Goal: Task Accomplishment & Management: Complete application form

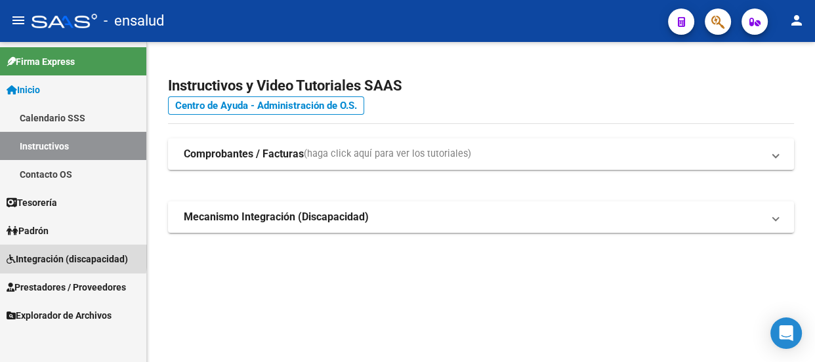
click at [55, 257] on span "Integración (discapacidad)" at bounding box center [67, 259] width 121 height 14
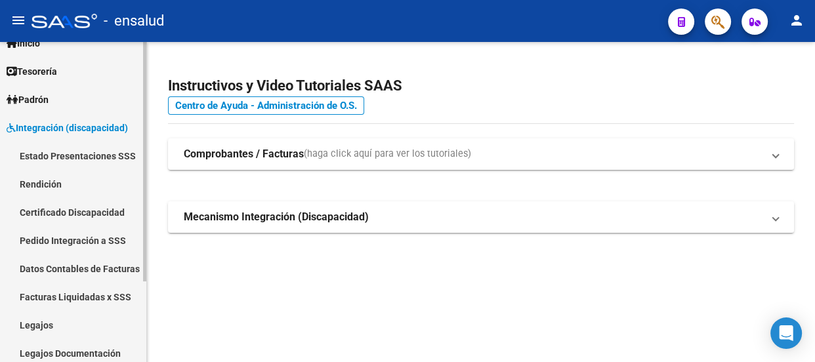
scroll to position [108, 0]
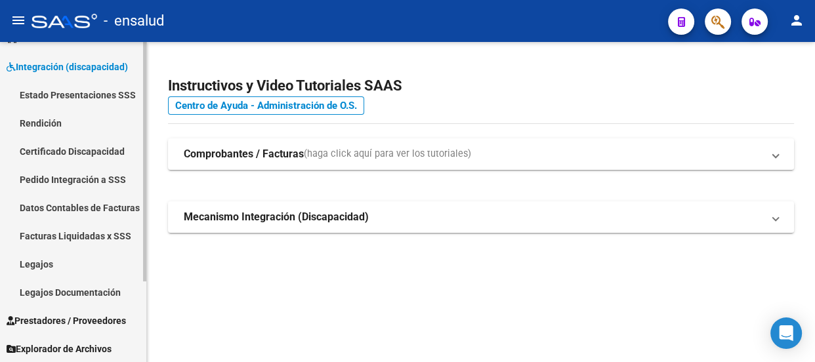
click at [56, 317] on span "Prestadores / Proveedores" at bounding box center [66, 321] width 119 height 14
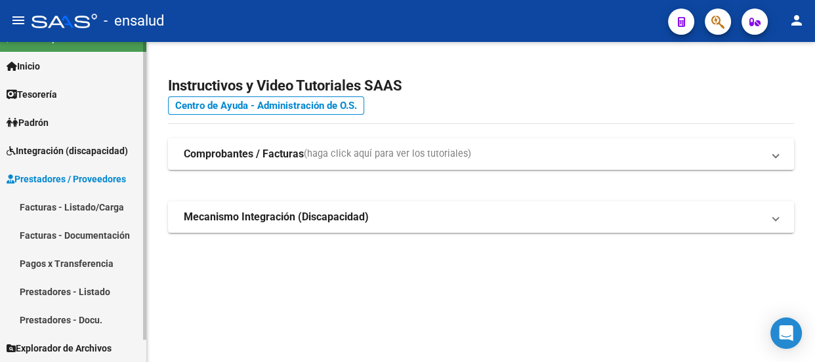
scroll to position [23, 0]
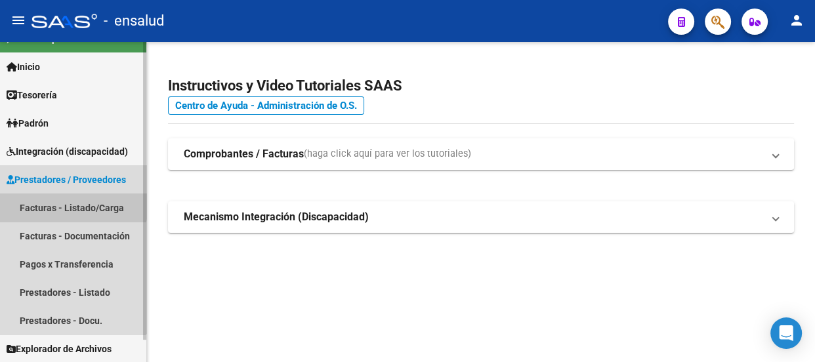
click at [70, 204] on link "Facturas - Listado/Carga" at bounding box center [73, 208] width 146 height 28
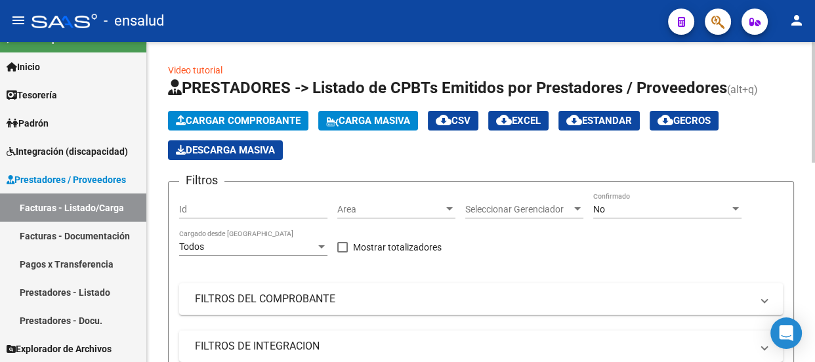
click at [264, 117] on span "Cargar Comprobante" at bounding box center [238, 121] width 125 height 12
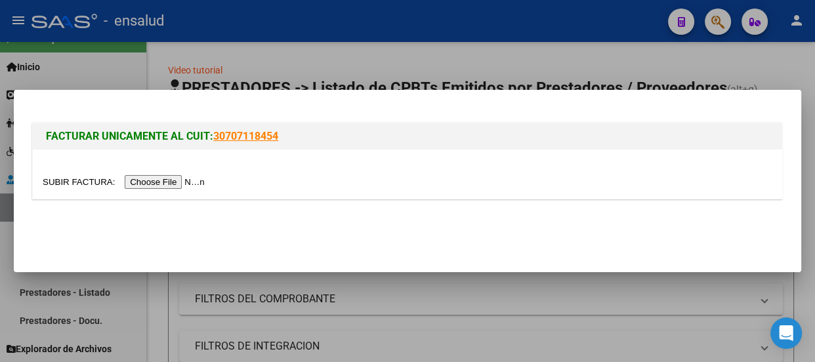
click at [177, 182] on input "file" at bounding box center [126, 182] width 166 height 14
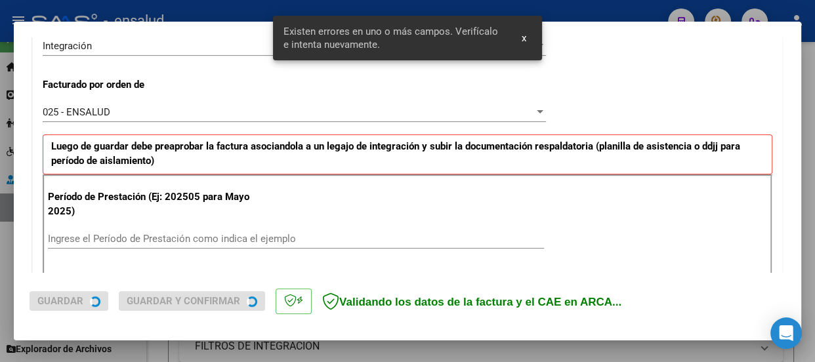
scroll to position [405, 0]
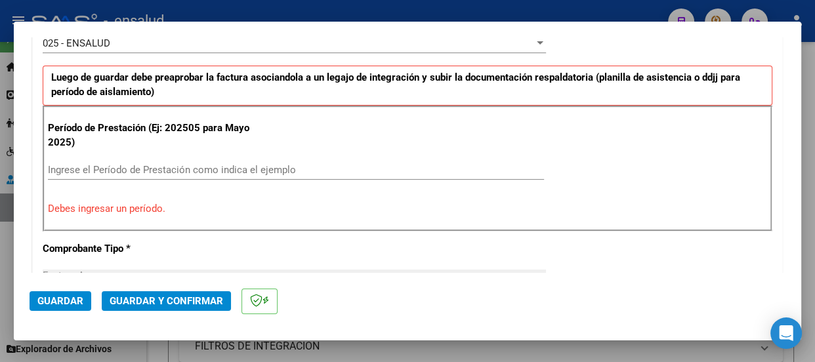
drag, startPoint x: 244, startPoint y: 169, endPoint x: 266, endPoint y: 171, distance: 21.7
click at [253, 168] on input "Ingrese el Período de Prestación como indica el ejemplo" at bounding box center [296, 170] width 496 height 12
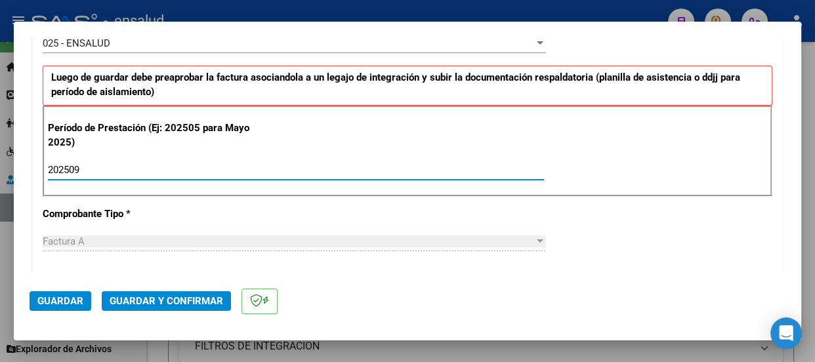
type input "202509"
click at [67, 297] on span "Guardar" at bounding box center [60, 301] width 46 height 12
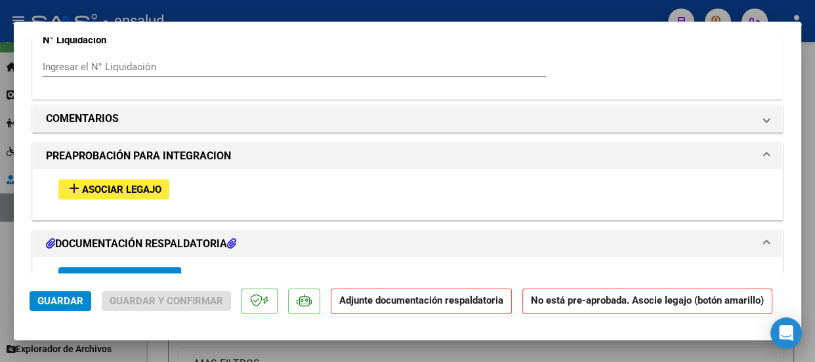
scroll to position [1313, 0]
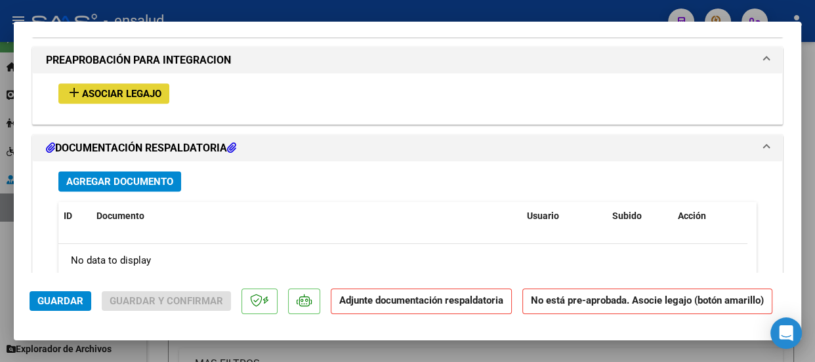
click at [111, 91] on span "Asociar Legajo" at bounding box center [121, 94] width 79 height 12
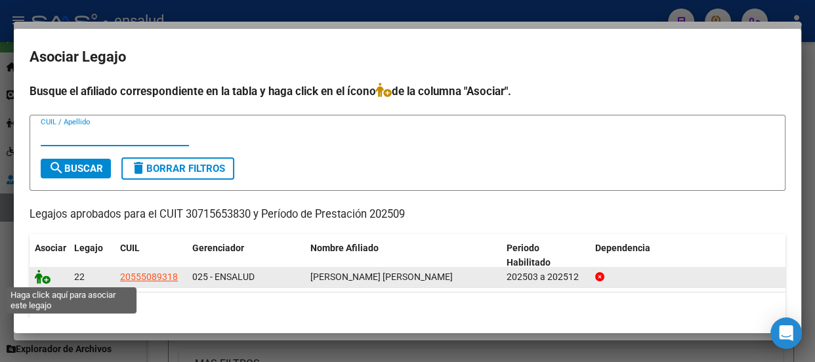
click at [46, 280] on icon at bounding box center [43, 277] width 16 height 14
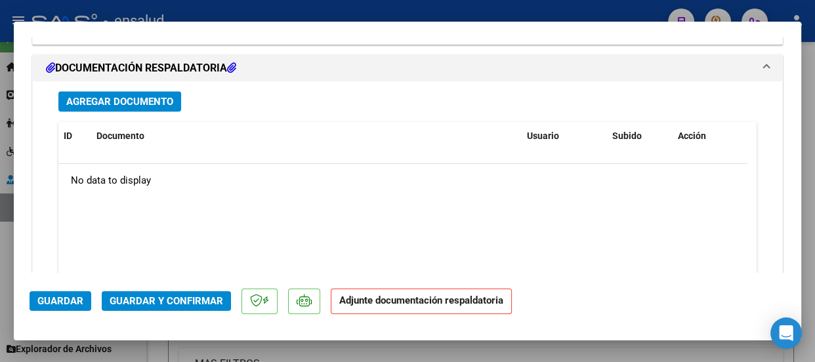
scroll to position [1586, 0]
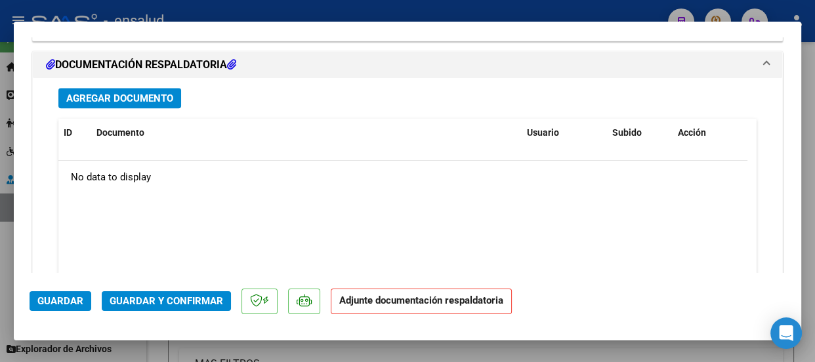
click at [131, 93] on span "Agregar Documento" at bounding box center [119, 99] width 107 height 12
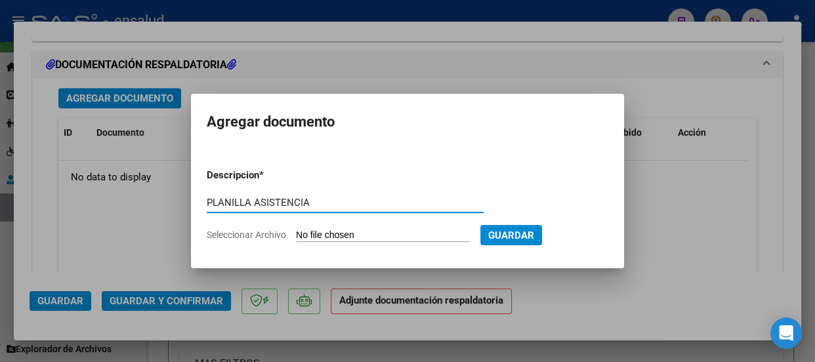
type input "PLANILLA ASISTENCIA"
click at [400, 231] on input "Seleccionar Archivo" at bounding box center [383, 236] width 174 height 12
type input "C:\fakepath\[PERSON_NAME] DEMIAN_202509_89_N_CAEDIS_3-1566-PA.pdf"
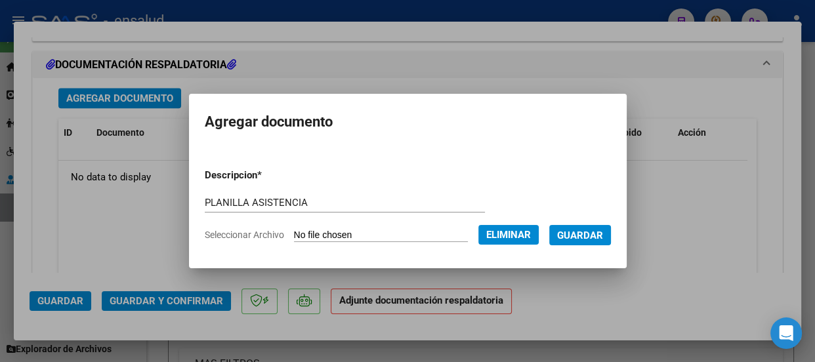
click at [595, 236] on span "Guardar" at bounding box center [580, 236] width 46 height 12
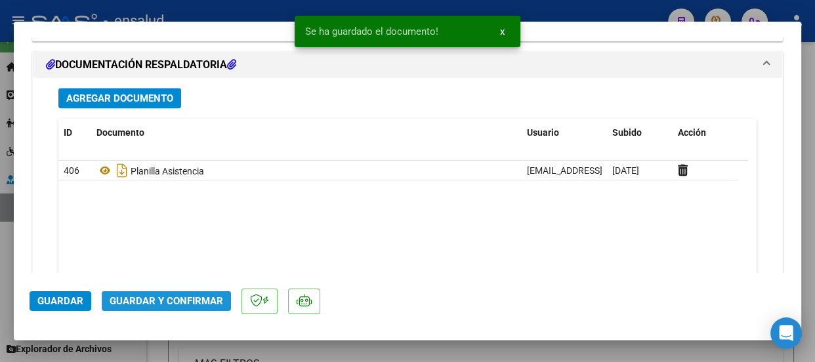
click at [177, 303] on span "Guardar y Confirmar" at bounding box center [167, 301] width 114 height 12
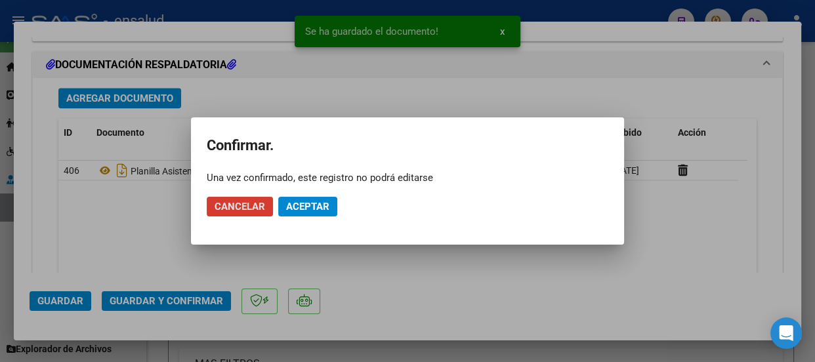
click at [320, 204] on span "Aceptar" at bounding box center [307, 207] width 43 height 12
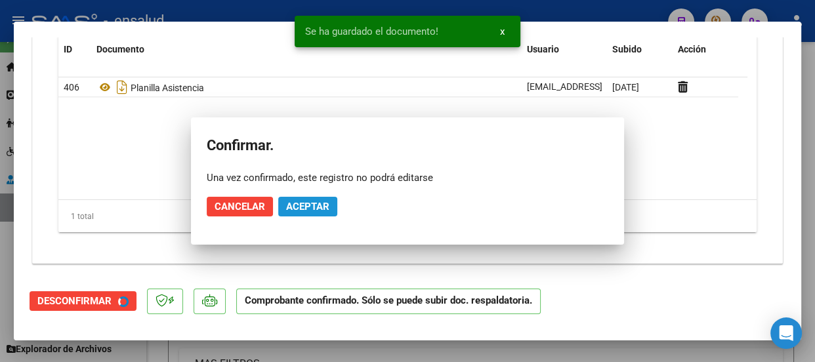
scroll to position [1467, 0]
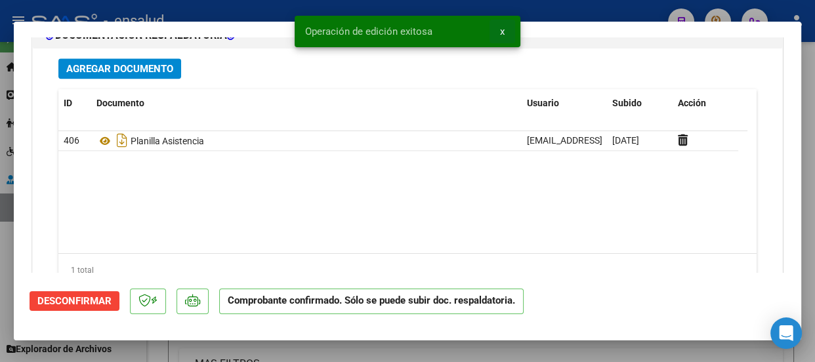
click at [504, 31] on span "x" at bounding box center [502, 32] width 5 height 12
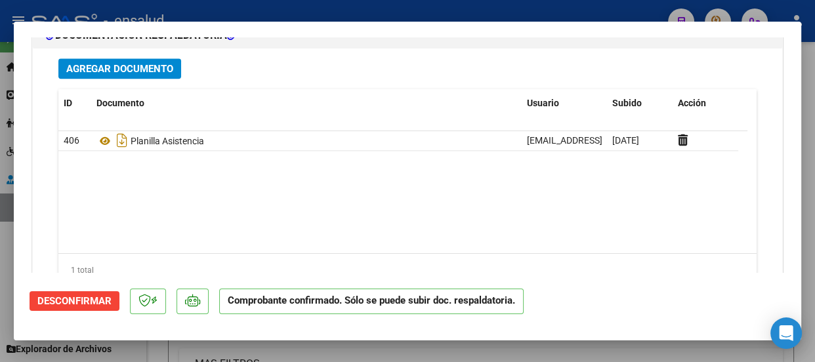
click at [501, 12] on div at bounding box center [407, 181] width 815 height 362
type input "$ 0,00"
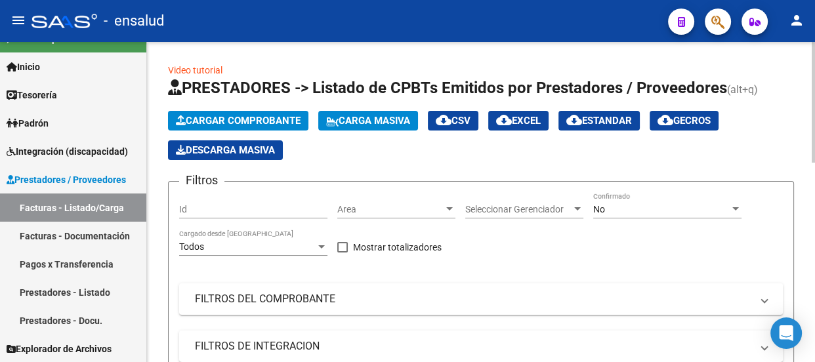
click at [242, 122] on span "Cargar Comprobante" at bounding box center [238, 121] width 125 height 12
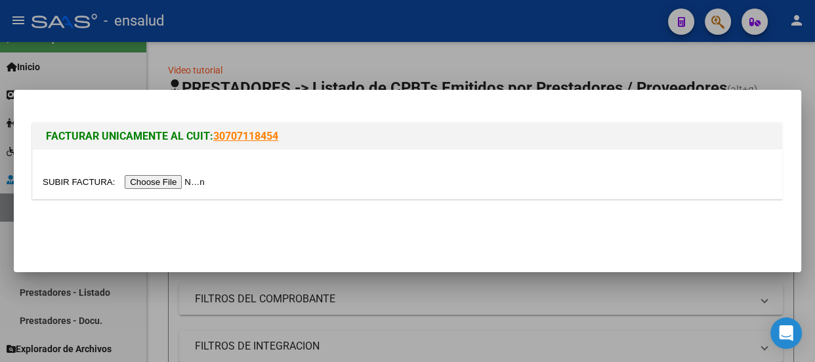
click at [190, 184] on input "file" at bounding box center [126, 182] width 166 height 14
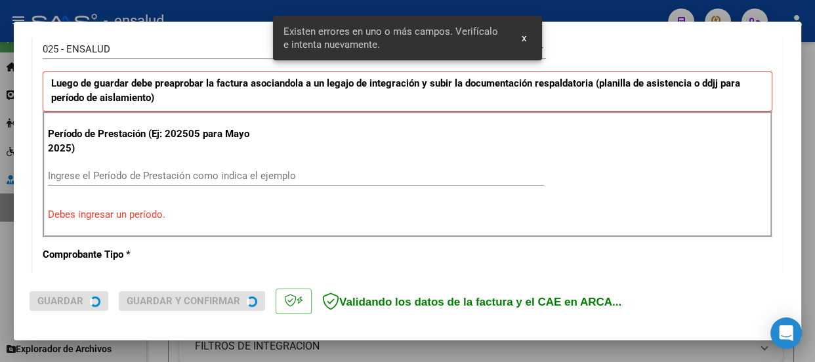
scroll to position [405, 0]
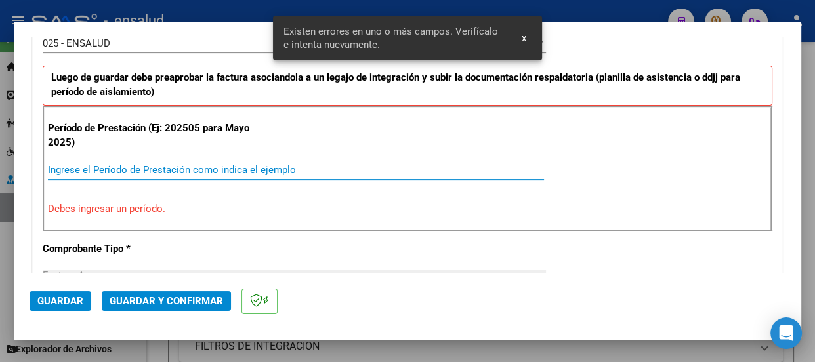
click at [86, 164] on input "Ingrese el Período de Prestación como indica el ejemplo" at bounding box center [296, 170] width 496 height 12
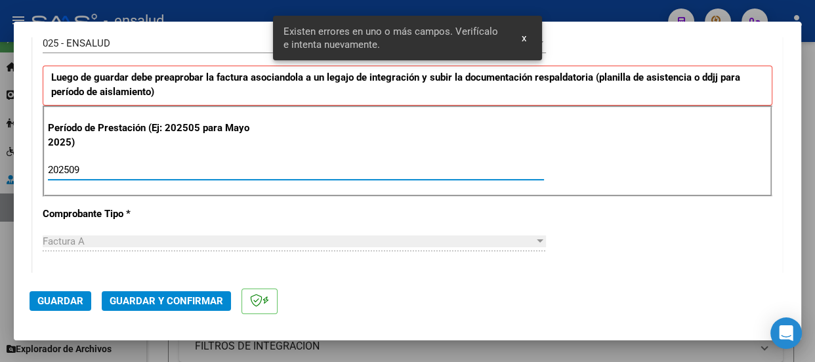
type input "202509"
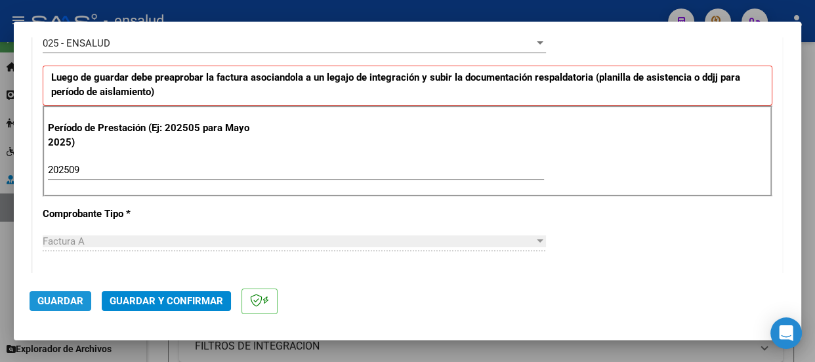
click at [61, 303] on span "Guardar" at bounding box center [60, 301] width 46 height 12
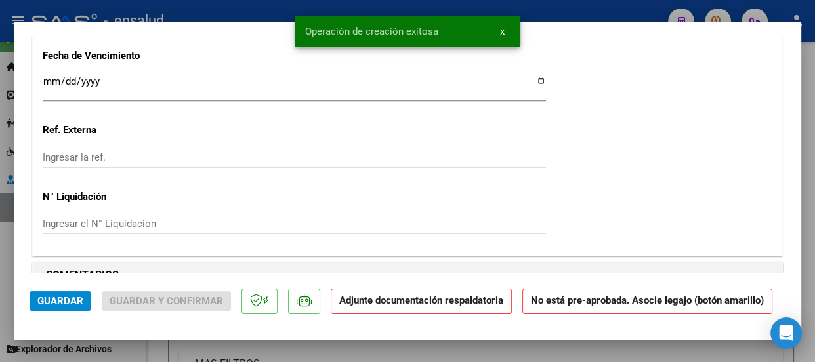
scroll to position [1193, 0]
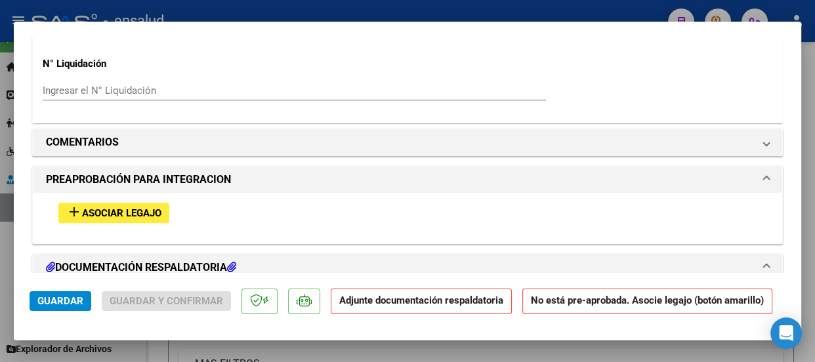
click at [136, 217] on span "Asociar Legajo" at bounding box center [121, 213] width 79 height 12
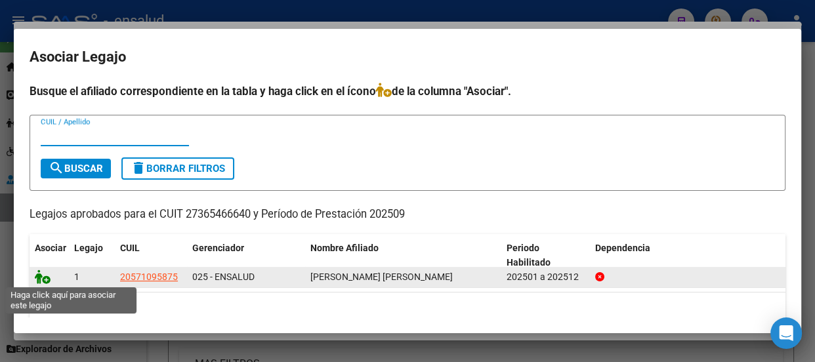
click at [47, 282] on icon at bounding box center [43, 277] width 16 height 14
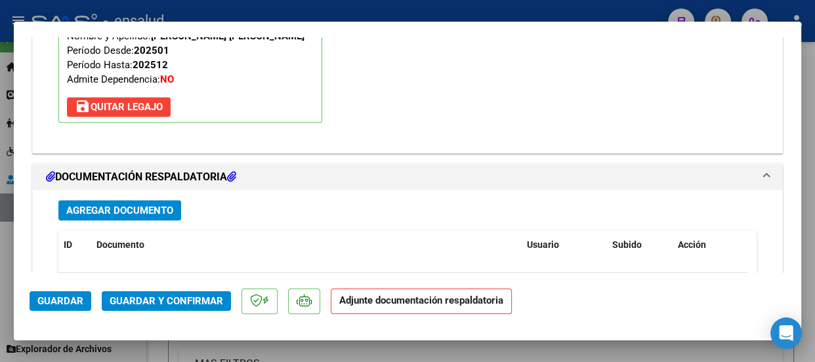
scroll to position [1586, 0]
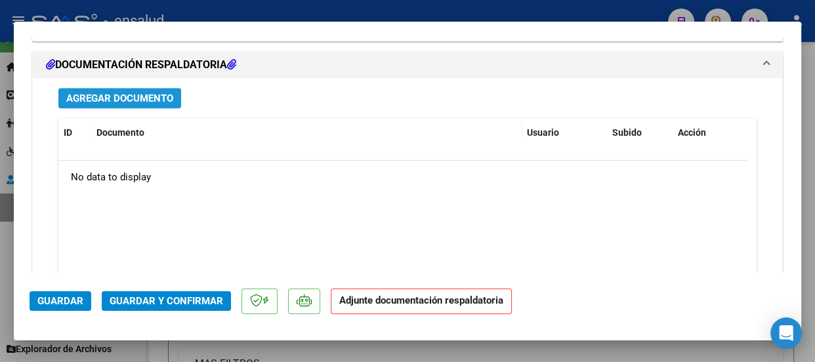
click at [131, 95] on span "Agregar Documento" at bounding box center [119, 99] width 107 height 12
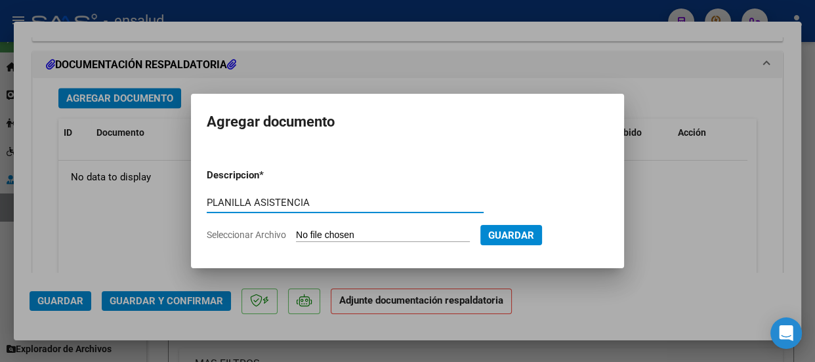
type input "PLANILLA ASISTENCIA"
click at [411, 236] on input "Seleccionar Archivo" at bounding box center [383, 236] width 174 height 12
type input "C:\fakepath\[PERSON_NAME] MATEO_202509_90_N_GALEANO DANIELA_4_245-PA.pdf"
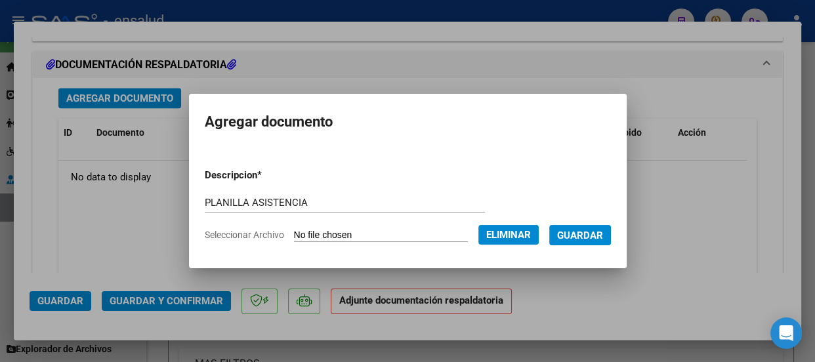
click at [593, 236] on span "Guardar" at bounding box center [580, 236] width 46 height 12
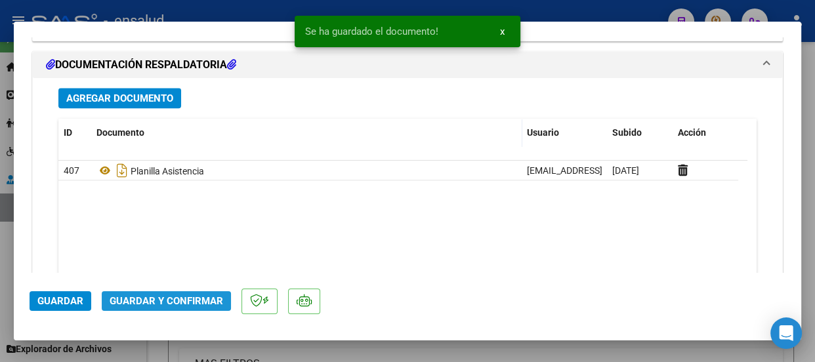
click at [190, 300] on span "Guardar y Confirmar" at bounding box center [167, 301] width 114 height 12
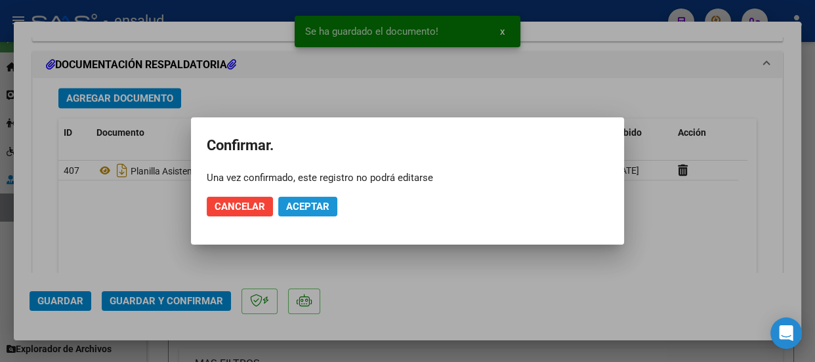
click at [312, 206] on span "Aceptar" at bounding box center [307, 207] width 43 height 12
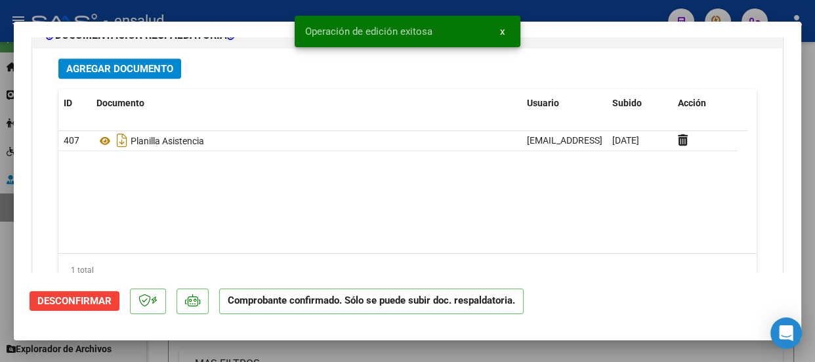
click at [502, 29] on span "x" at bounding box center [502, 32] width 5 height 12
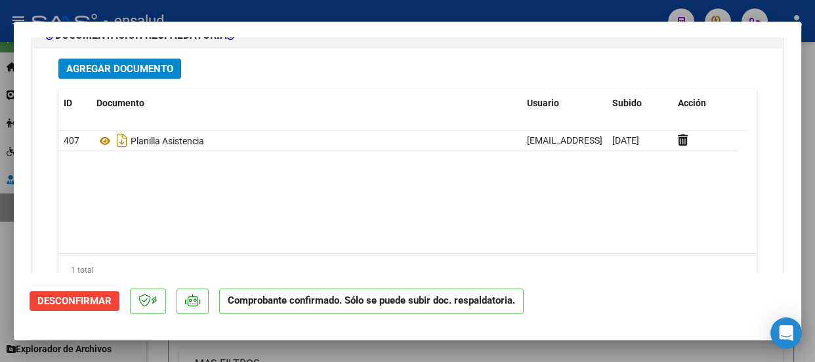
click at [350, 6] on div at bounding box center [407, 181] width 815 height 362
type input "$ 0,00"
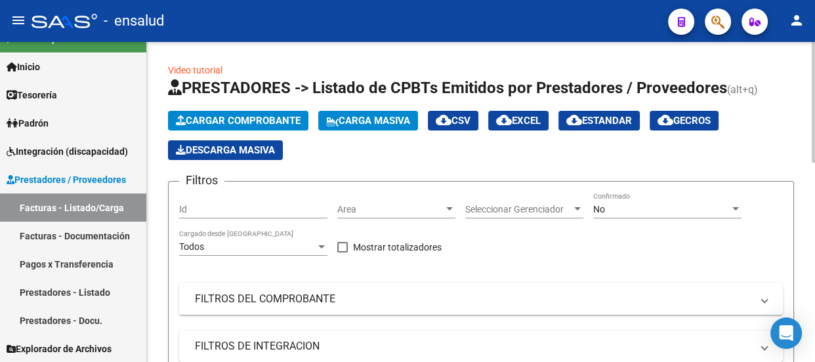
click at [268, 115] on span "Cargar Comprobante" at bounding box center [238, 121] width 125 height 12
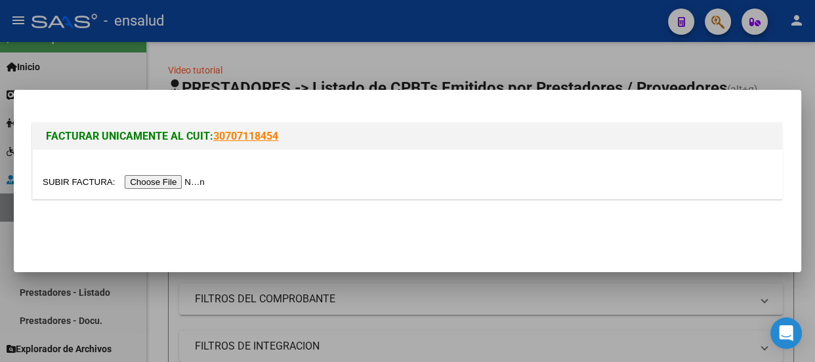
click at [154, 180] on input "file" at bounding box center [126, 182] width 166 height 14
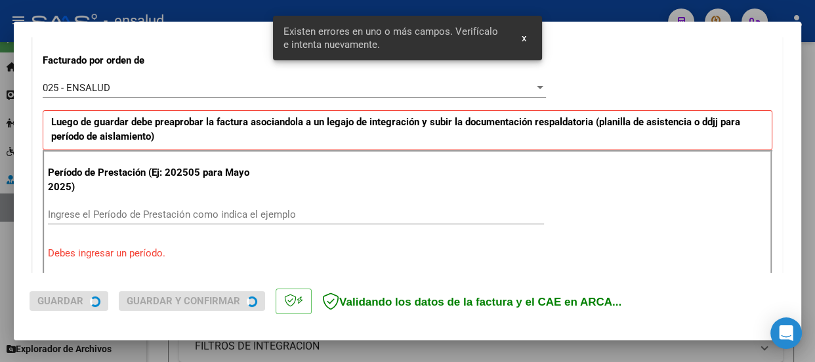
scroll to position [405, 0]
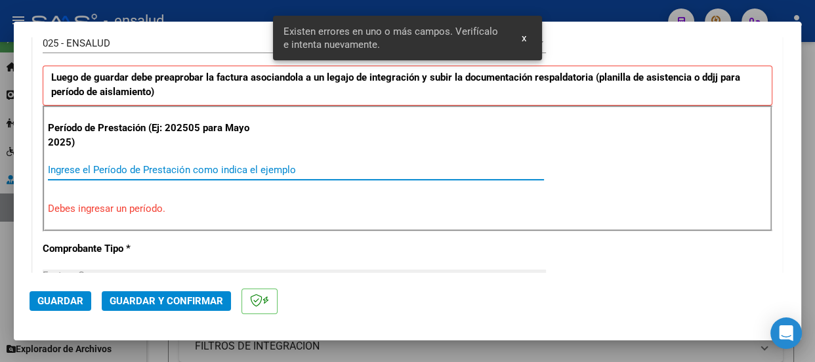
click at [79, 164] on input "Ingrese el Período de Prestación como indica el ejemplo" at bounding box center [296, 170] width 496 height 12
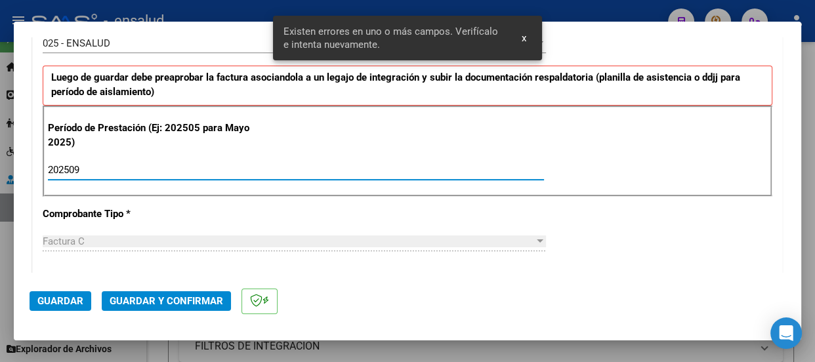
type input "202509"
click at [72, 302] on span "Guardar" at bounding box center [60, 301] width 46 height 12
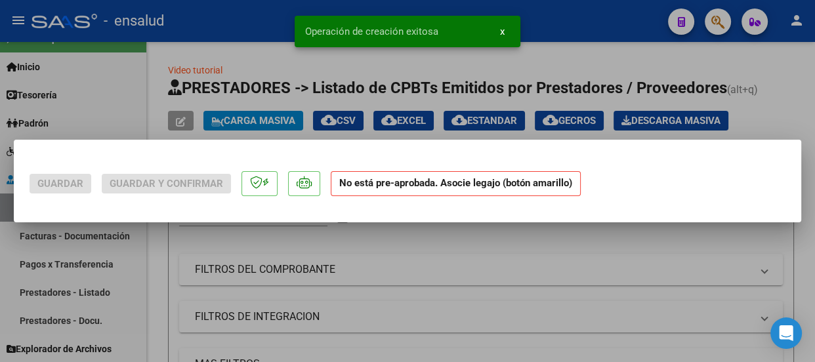
scroll to position [0, 0]
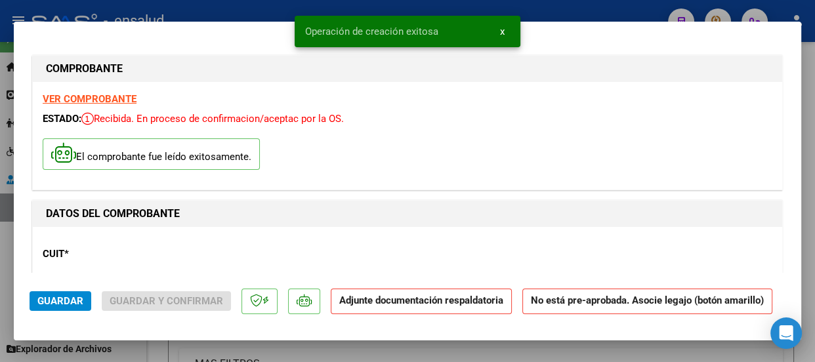
click at [499, 30] on button "x" at bounding box center [503, 32] width 26 height 24
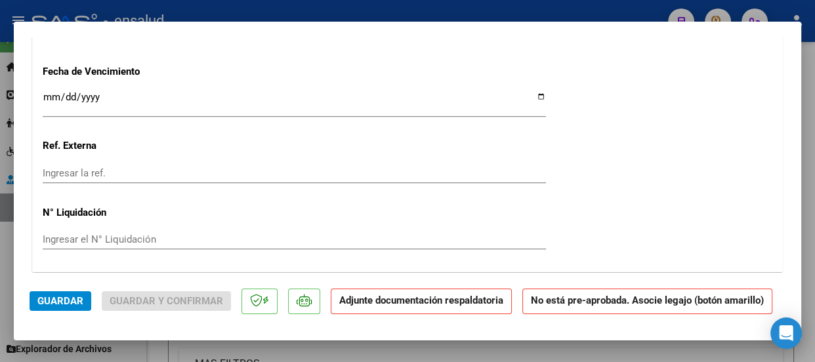
scroll to position [1193, 0]
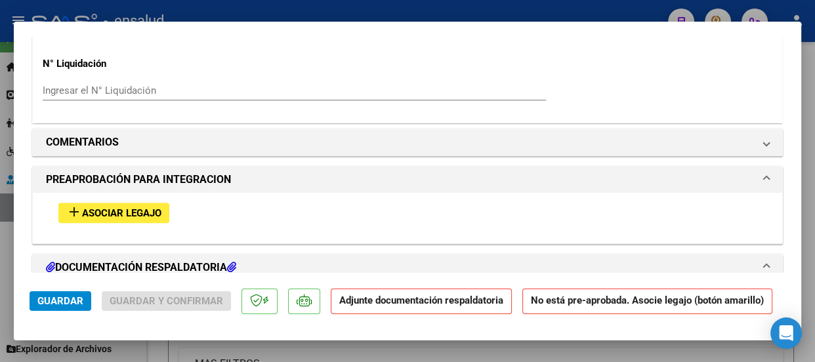
click at [135, 212] on span "Asociar Legajo" at bounding box center [121, 213] width 79 height 12
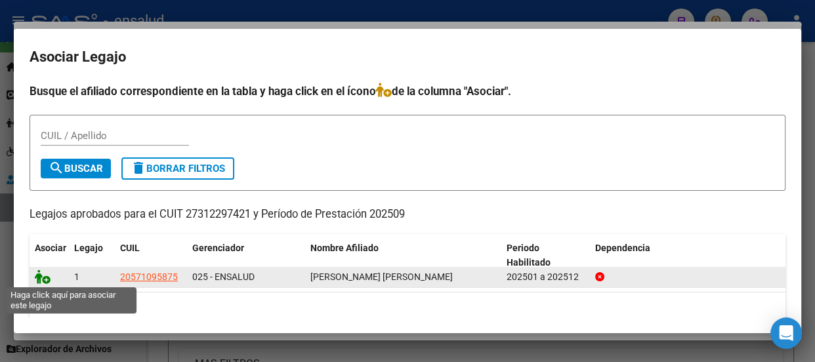
click at [45, 280] on icon at bounding box center [43, 277] width 16 height 14
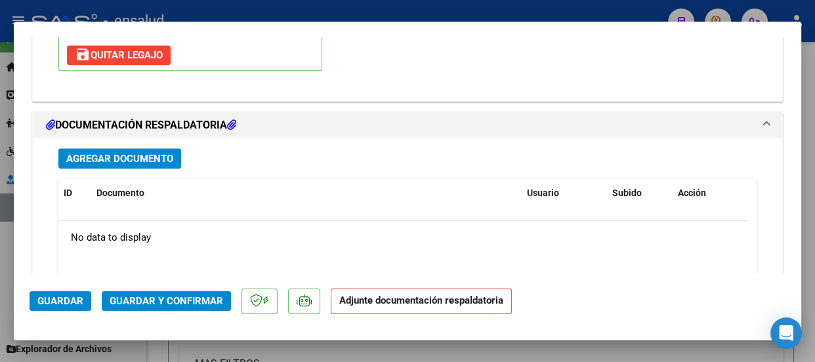
scroll to position [1586, 0]
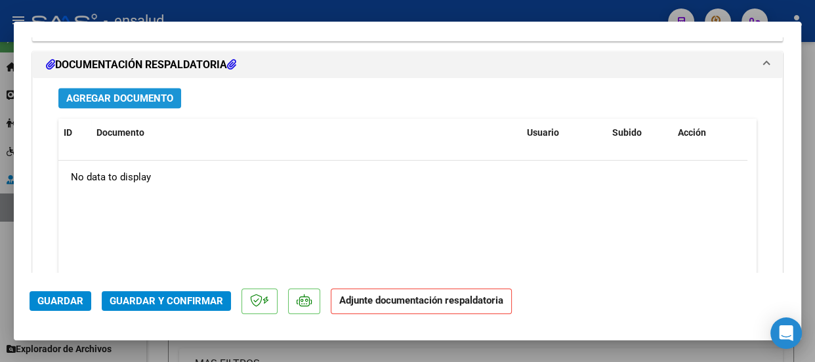
click at [129, 96] on span "Agregar Documento" at bounding box center [119, 99] width 107 height 12
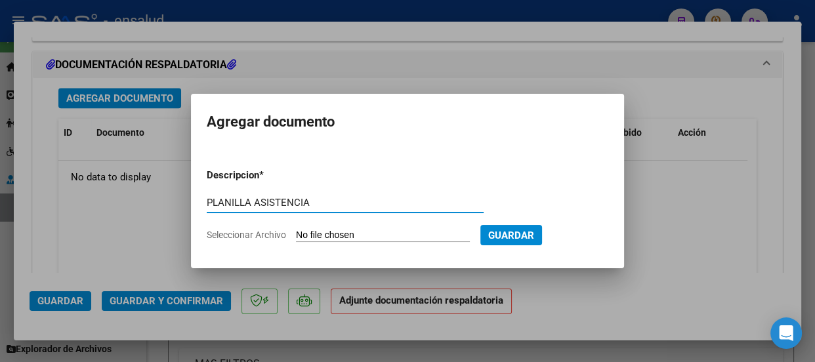
type input "PLANILLA ASISTENCIA"
click at [387, 232] on input "Seleccionar Archivo" at bounding box center [383, 236] width 174 height 12
type input "C:\fakepath\[PERSON_NAME] MATEO_202509_90_N_COMPTE MARIA_2_722-PA.pdf"
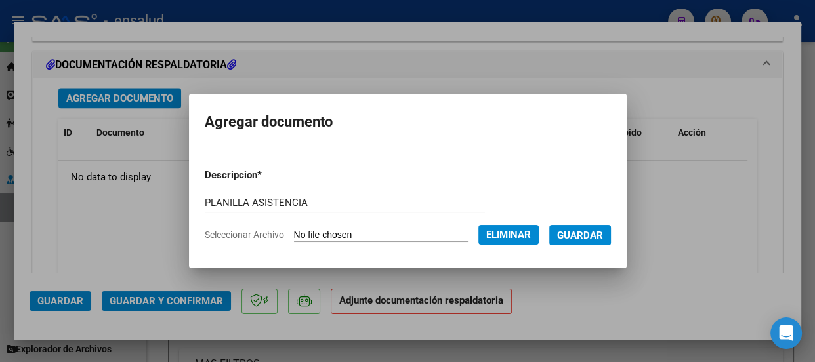
drag, startPoint x: 587, startPoint y: 235, endPoint x: 570, endPoint y: 244, distance: 19.4
click at [586, 235] on span "Guardar" at bounding box center [580, 236] width 46 height 12
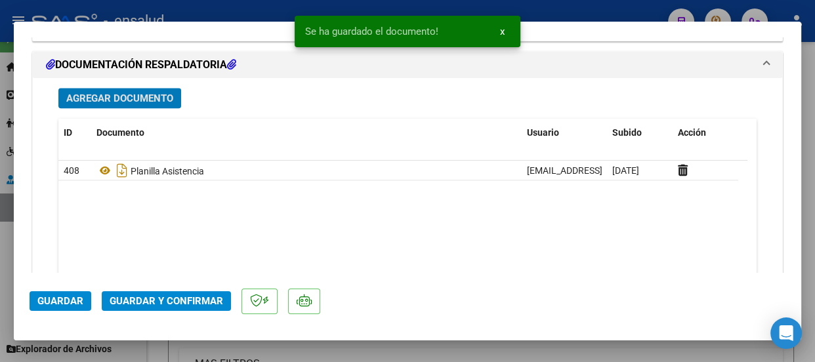
click at [177, 301] on span "Guardar y Confirmar" at bounding box center [167, 301] width 114 height 12
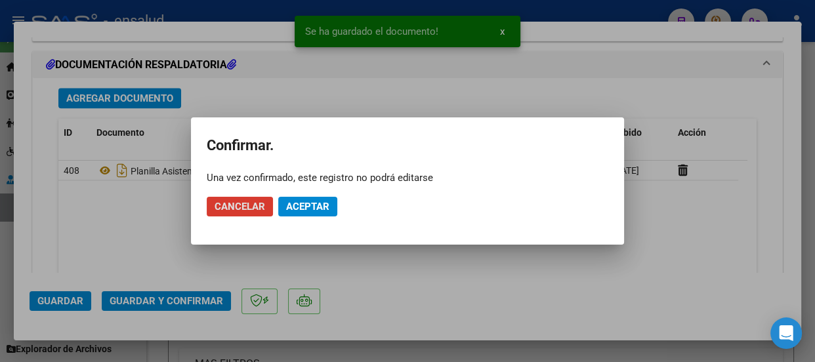
click at [305, 203] on span "Aceptar" at bounding box center [307, 207] width 43 height 12
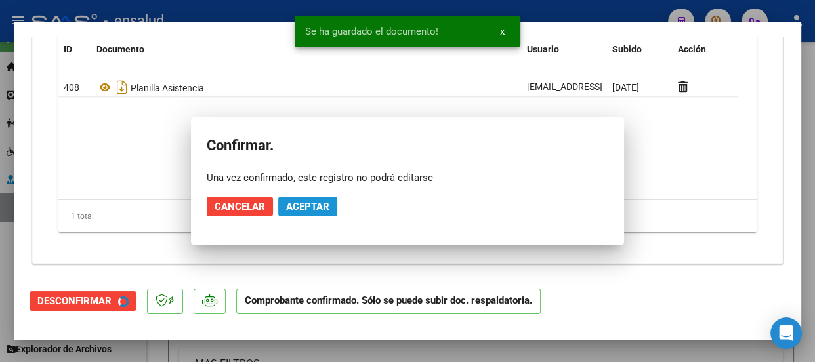
scroll to position [1467, 0]
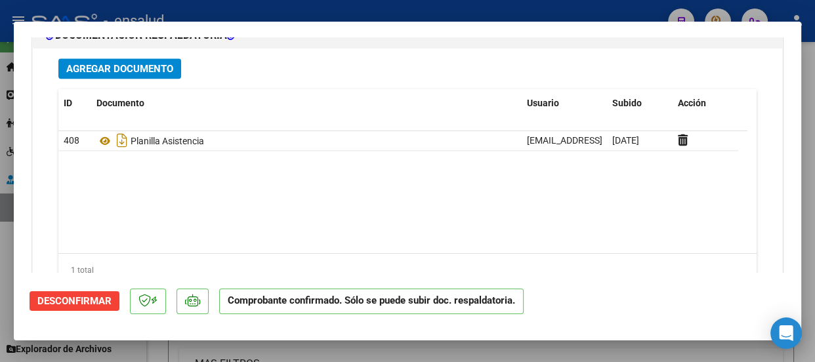
click at [327, 7] on div at bounding box center [407, 181] width 815 height 362
type input "$ 0,00"
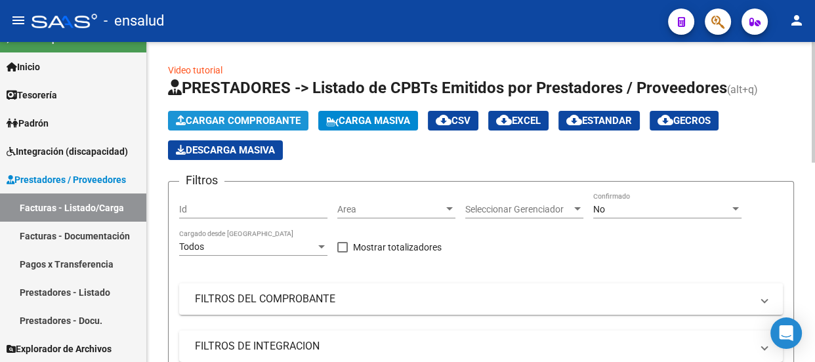
click at [267, 119] on span "Cargar Comprobante" at bounding box center [238, 121] width 125 height 12
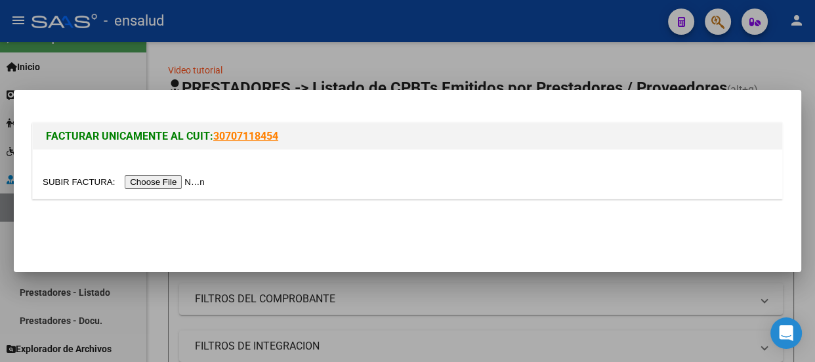
click at [191, 184] on input "file" at bounding box center [126, 182] width 166 height 14
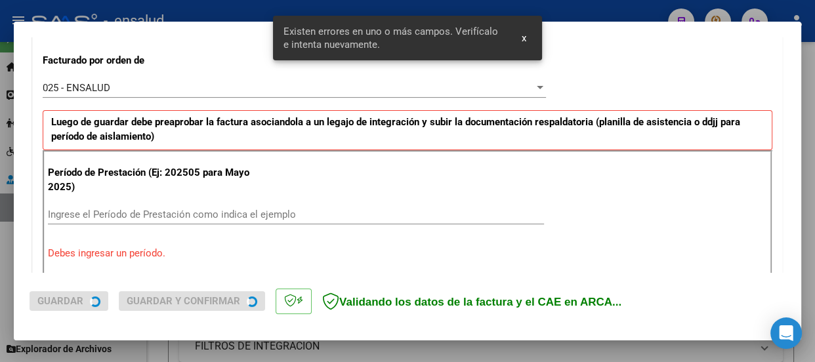
scroll to position [405, 0]
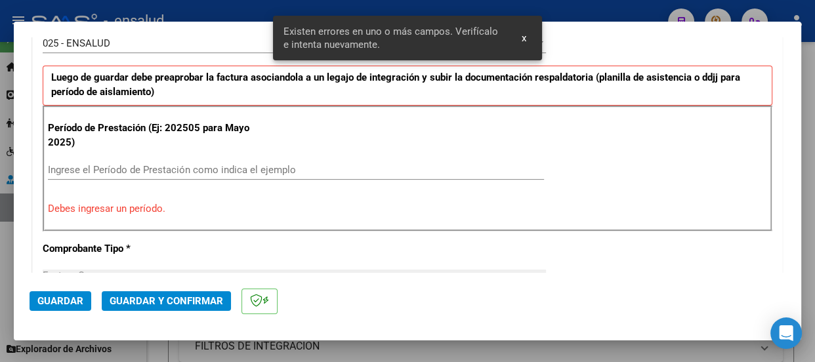
click at [72, 167] on input "Ingrese el Período de Prestación como indica el ejemplo" at bounding box center [296, 170] width 496 height 12
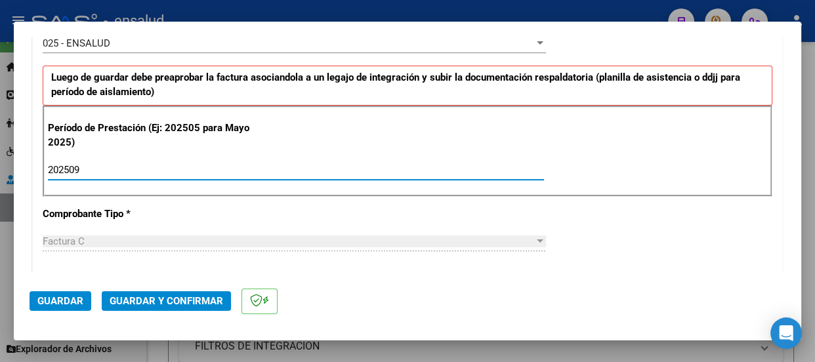
type input "202509"
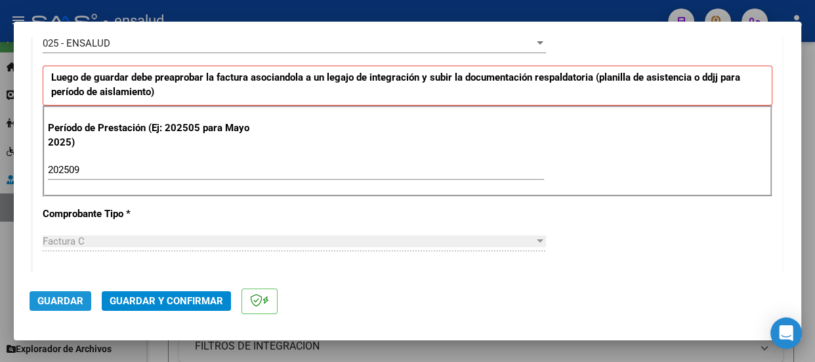
click at [63, 302] on span "Guardar" at bounding box center [60, 301] width 46 height 12
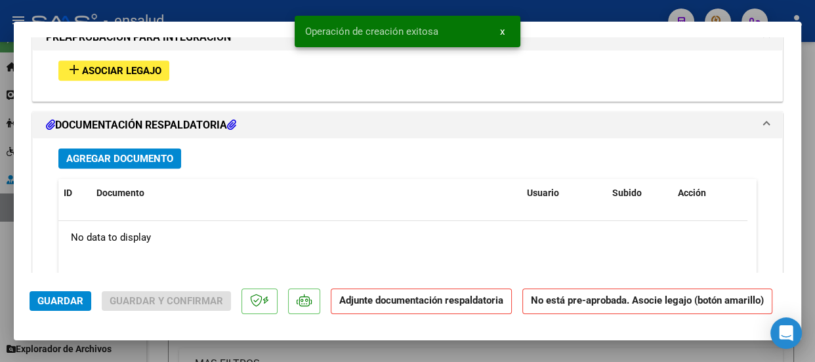
scroll to position [1313, 0]
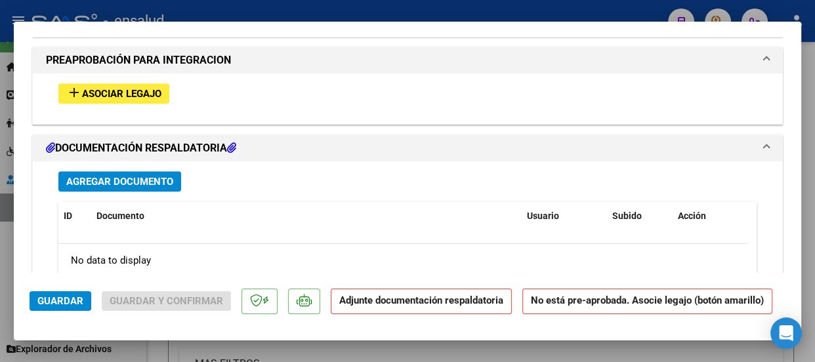
click at [118, 93] on span "Asociar Legajo" at bounding box center [121, 94] width 79 height 12
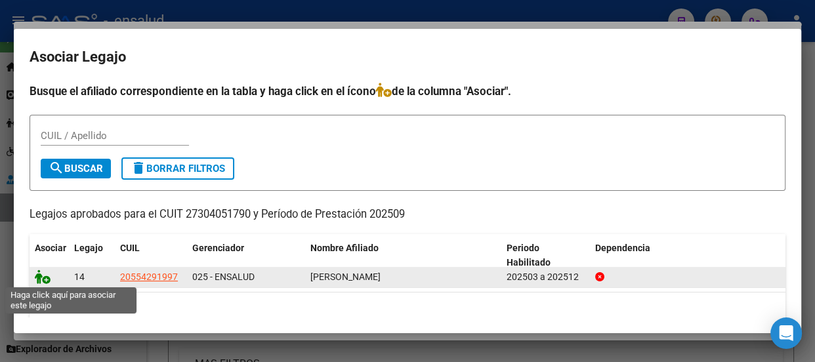
click at [46, 281] on icon at bounding box center [43, 277] width 16 height 14
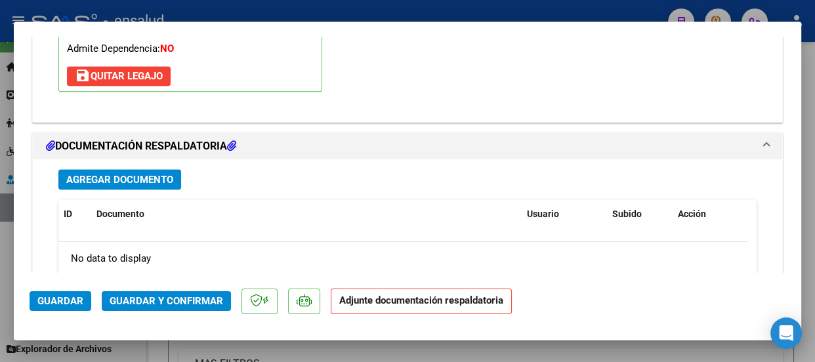
scroll to position [1526, 0]
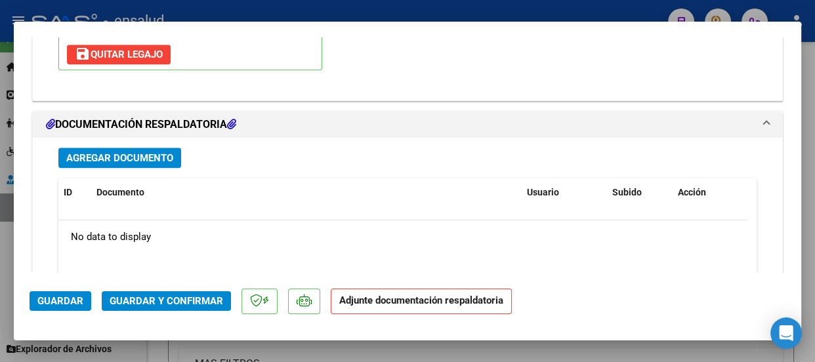
click at [150, 152] on span "Agregar Documento" at bounding box center [119, 158] width 107 height 12
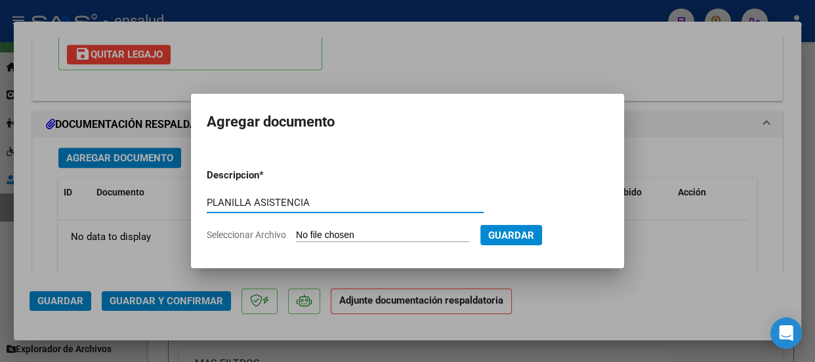
type input "PLANILLA ASISTENCIA"
click at [431, 236] on input "Seleccionar Archivo" at bounding box center [383, 236] width 174 height 12
type input "C:\fakepath\[PERSON_NAME] LAUTARO_202509_90_N_CRISTALDO ALEJANDRA_3-1155-PA.pdf"
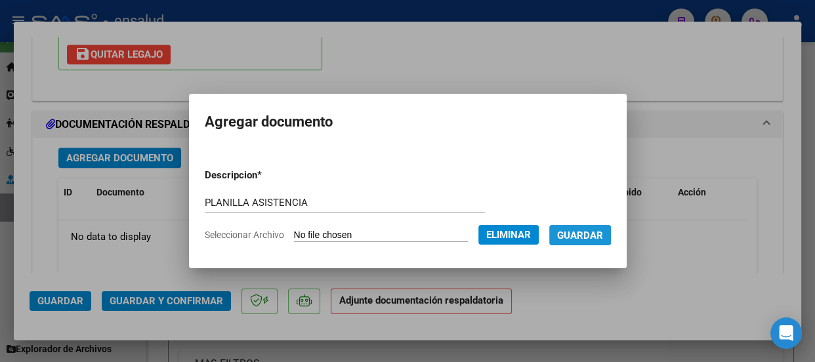
click at [596, 236] on span "Guardar" at bounding box center [580, 236] width 46 height 12
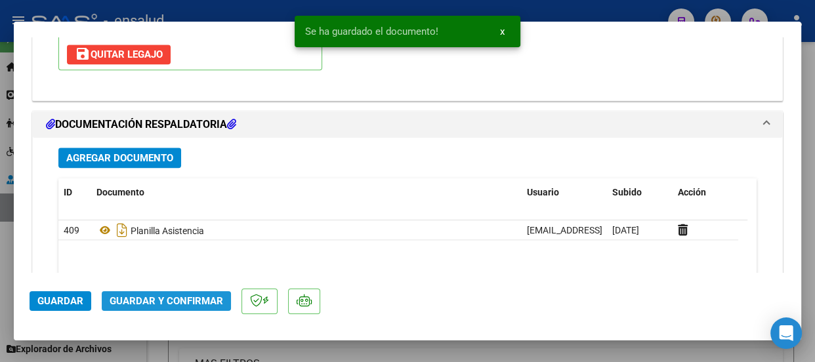
click at [198, 302] on span "Guardar y Confirmar" at bounding box center [167, 301] width 114 height 12
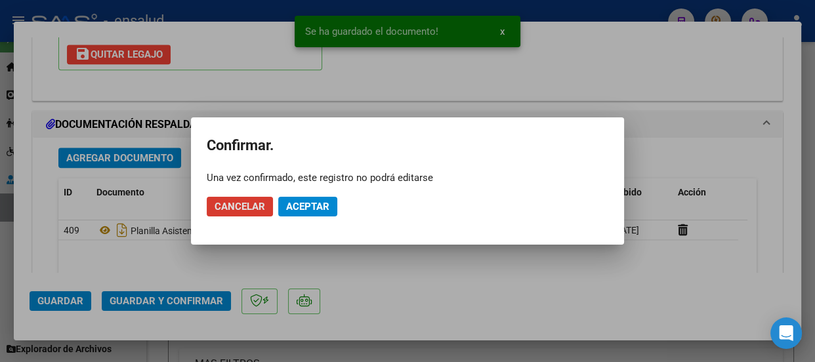
drag, startPoint x: 305, startPoint y: 204, endPoint x: 313, endPoint y: 190, distance: 16.2
click at [306, 203] on span "Aceptar" at bounding box center [307, 207] width 43 height 12
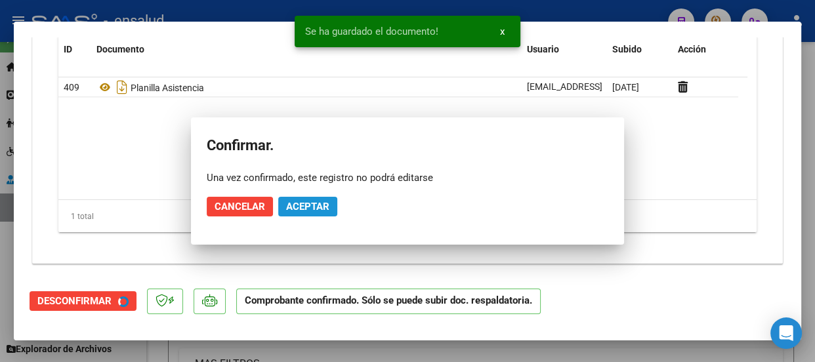
scroll to position [1407, 0]
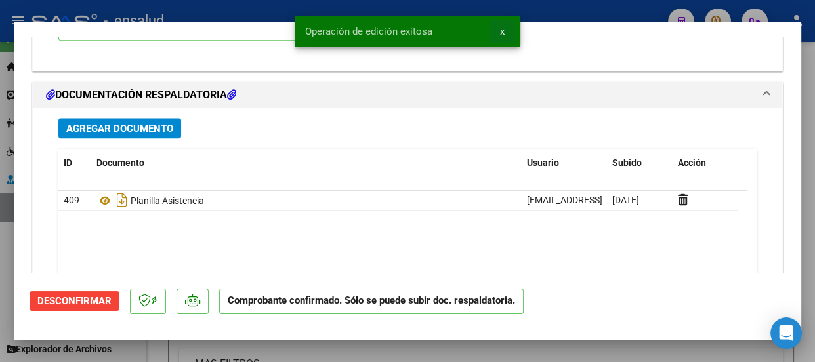
click at [503, 29] on span "x" at bounding box center [502, 32] width 5 height 12
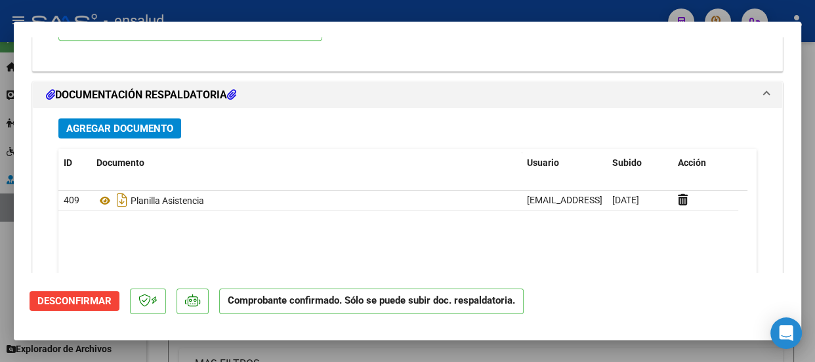
click at [492, 5] on div at bounding box center [407, 181] width 815 height 362
type input "$ 0,00"
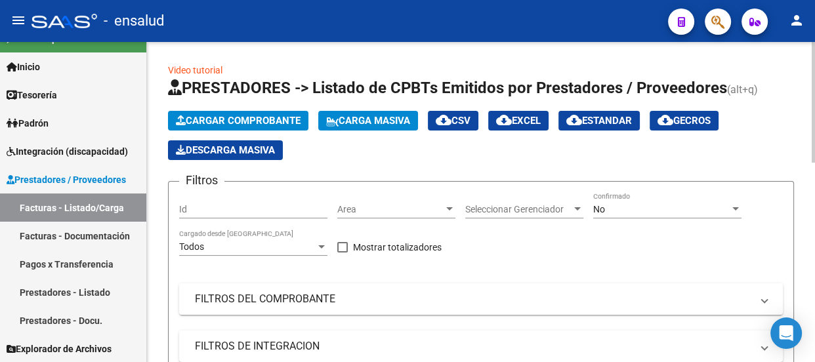
click at [277, 118] on span "Cargar Comprobante" at bounding box center [238, 121] width 125 height 12
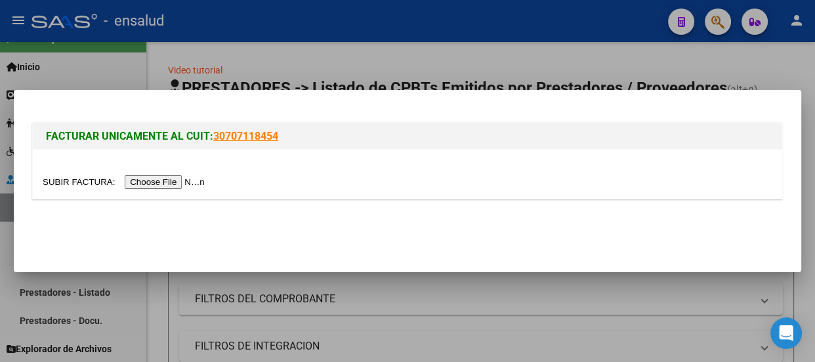
click at [166, 183] on input "file" at bounding box center [126, 182] width 166 height 14
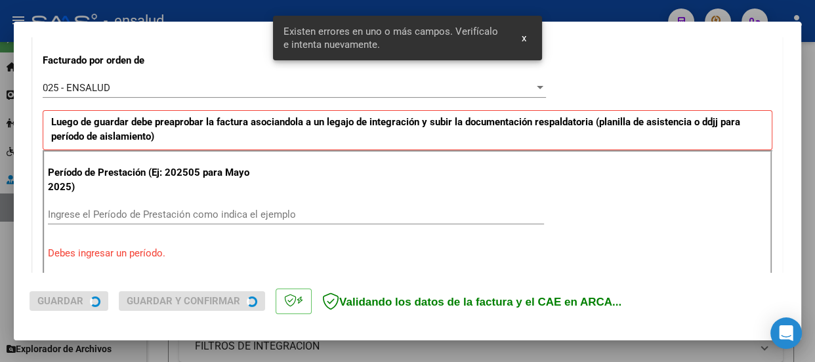
scroll to position [405, 0]
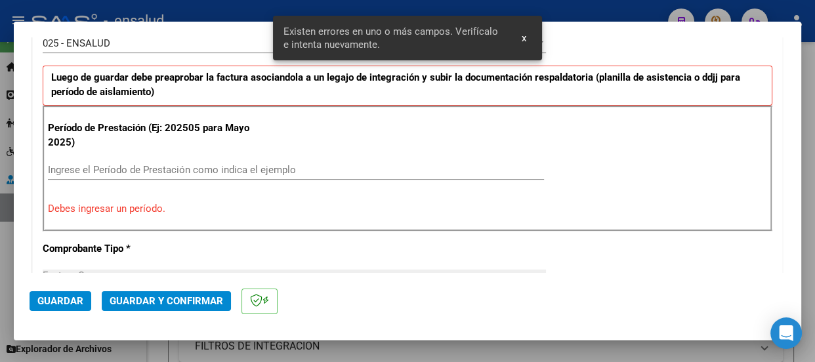
click at [59, 165] on input "Ingrese el Período de Prestación como indica el ejemplo" at bounding box center [296, 170] width 496 height 12
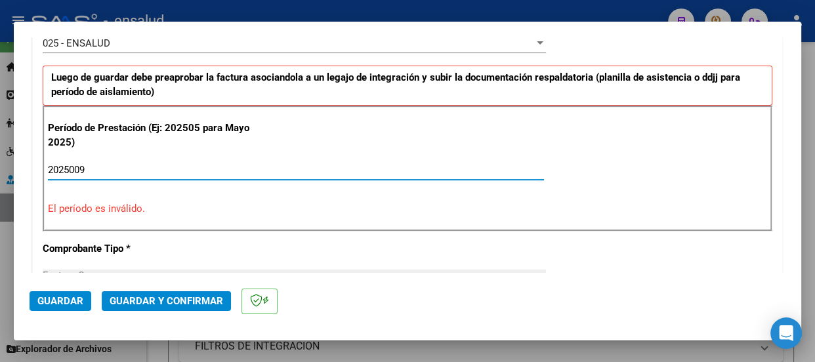
click at [74, 165] on input "2025009" at bounding box center [296, 170] width 496 height 12
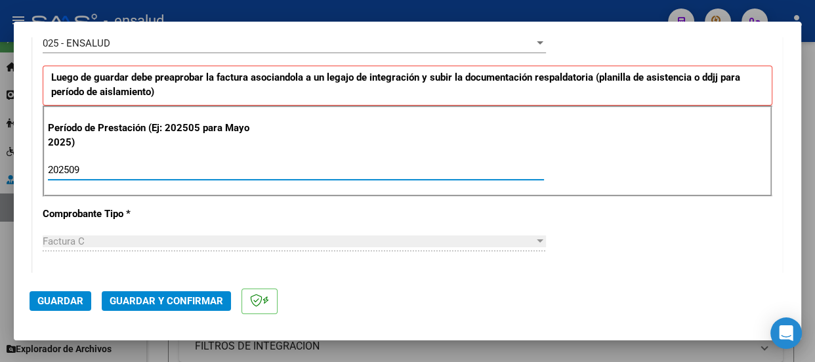
type input "202509"
click at [61, 304] on span "Guardar" at bounding box center [60, 301] width 46 height 12
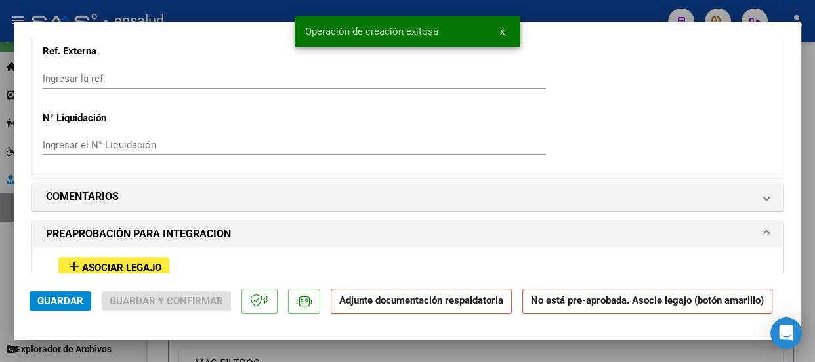
scroll to position [1253, 0]
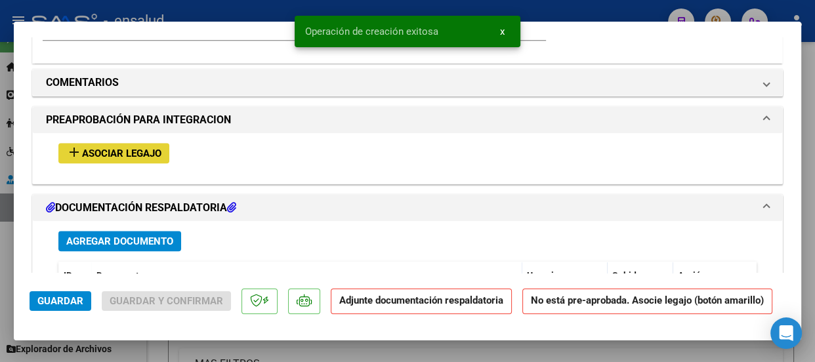
click at [100, 150] on span "Asociar Legajo" at bounding box center [121, 154] width 79 height 12
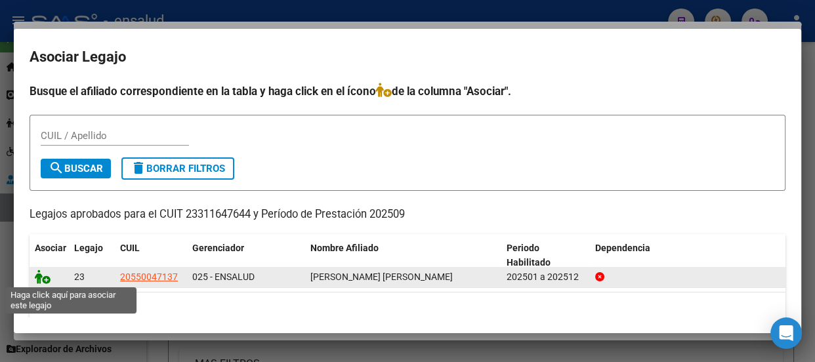
click at [47, 281] on icon at bounding box center [43, 277] width 16 height 14
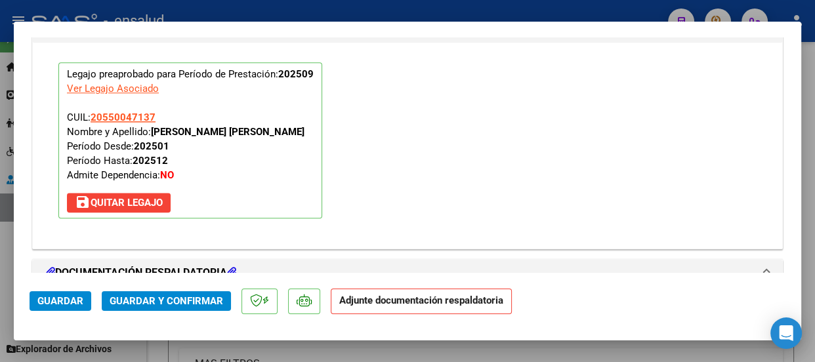
scroll to position [1526, 0]
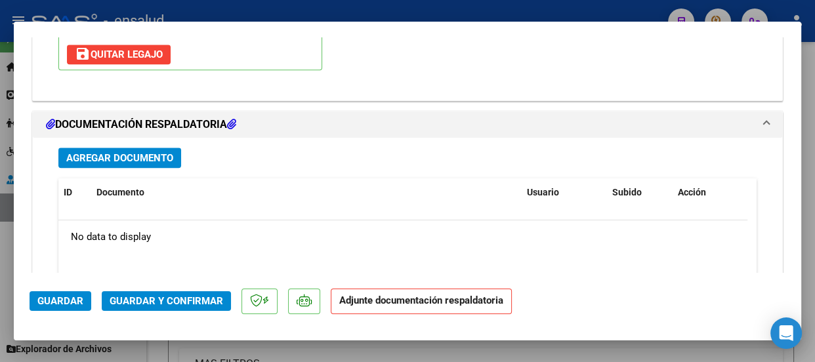
click at [140, 157] on span "Agregar Documento" at bounding box center [119, 158] width 107 height 12
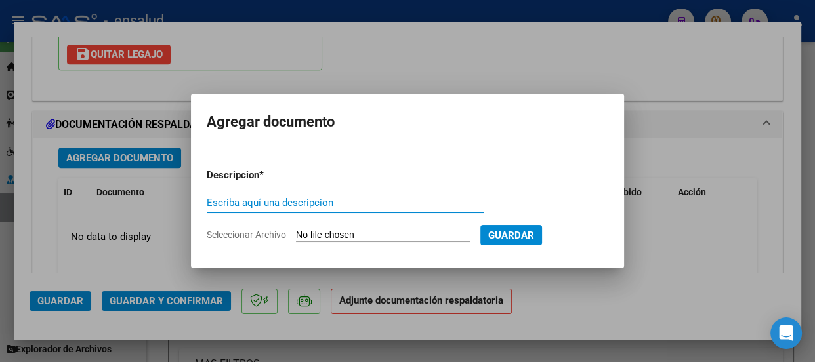
drag, startPoint x: 221, startPoint y: 200, endPoint x: 202, endPoint y: 210, distance: 21.2
click at [219, 201] on input "Escriba aquí una descripcion" at bounding box center [345, 203] width 277 height 12
type input "PLANILLA ASISTENCIA"
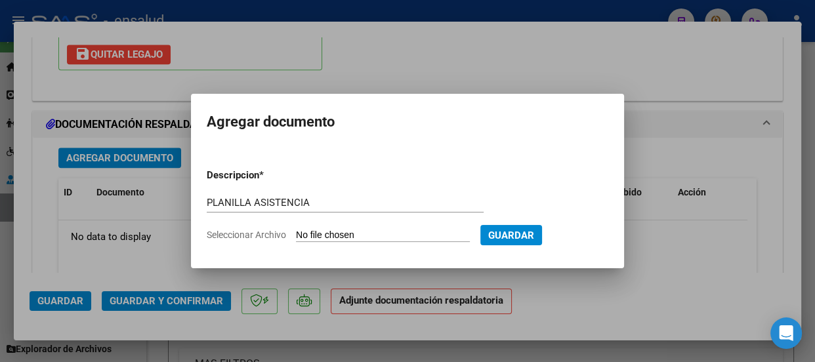
click at [400, 234] on input "Seleccionar Archivo" at bounding box center [383, 236] width 174 height 12
type input "C:\fakepath\[PERSON_NAME] SALVADOR_202509_90_N_LIEBANA MARIA_3-540-PA.pdf"
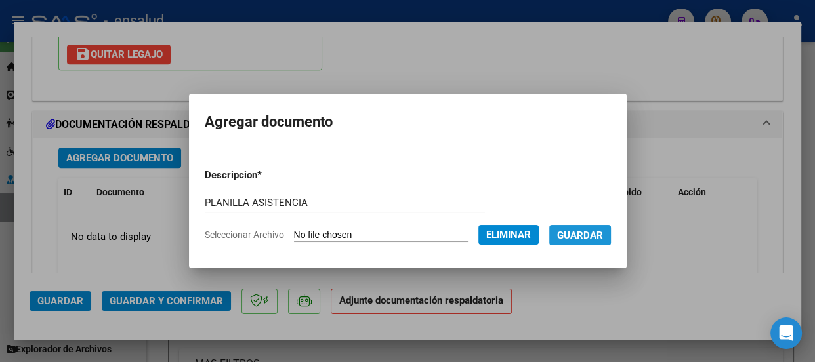
click at [603, 232] on span "Guardar" at bounding box center [580, 236] width 46 height 12
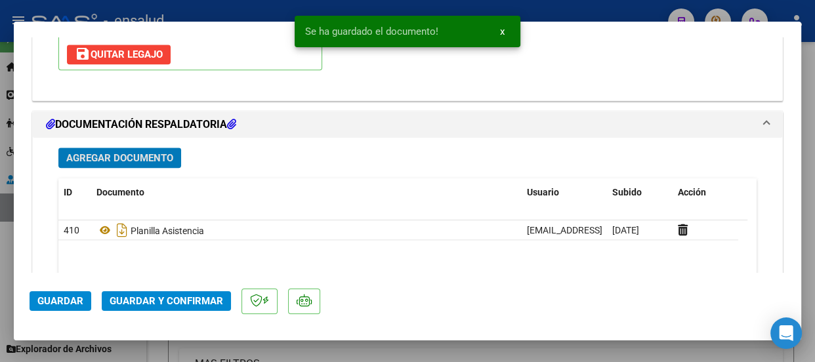
click at [198, 298] on span "Guardar y Confirmar" at bounding box center [167, 301] width 114 height 12
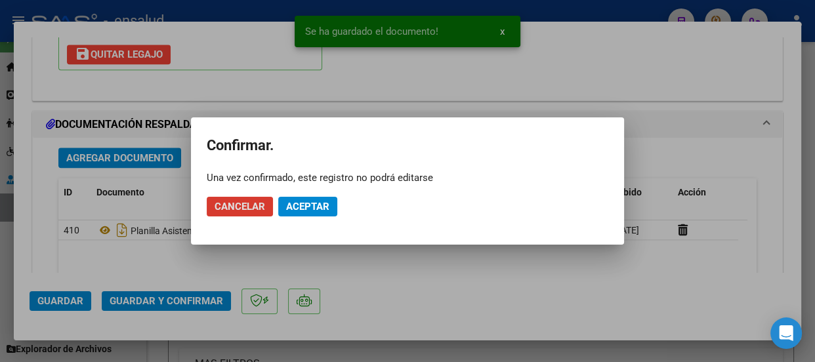
click at [322, 205] on span "Aceptar" at bounding box center [307, 207] width 43 height 12
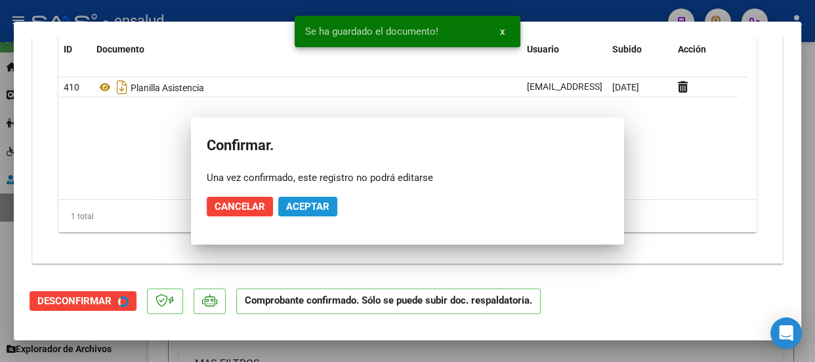
scroll to position [1407, 0]
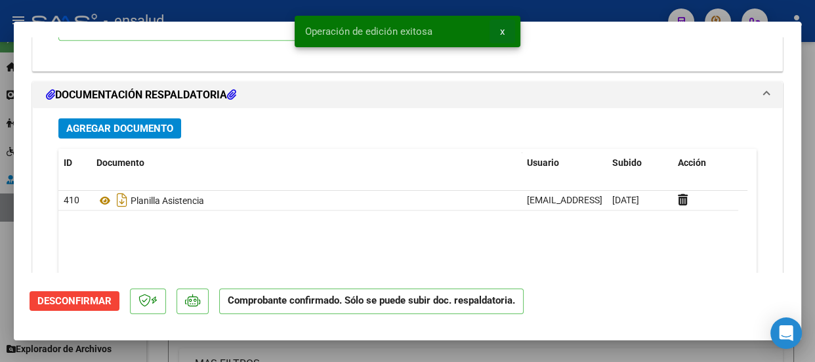
click at [505, 31] on button "x" at bounding box center [503, 32] width 26 height 24
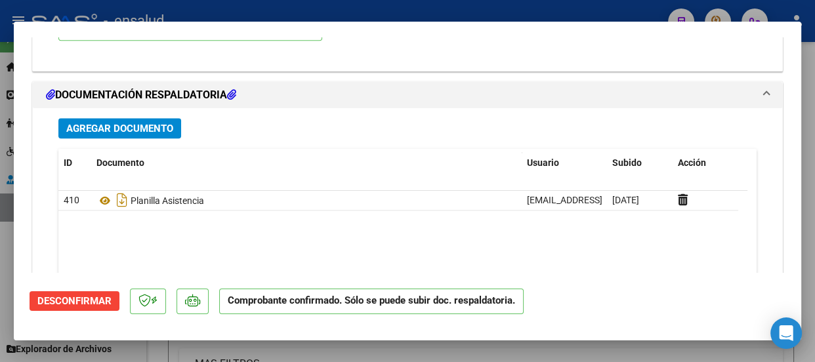
click at [503, 13] on div at bounding box center [407, 181] width 815 height 362
type input "$ 0,00"
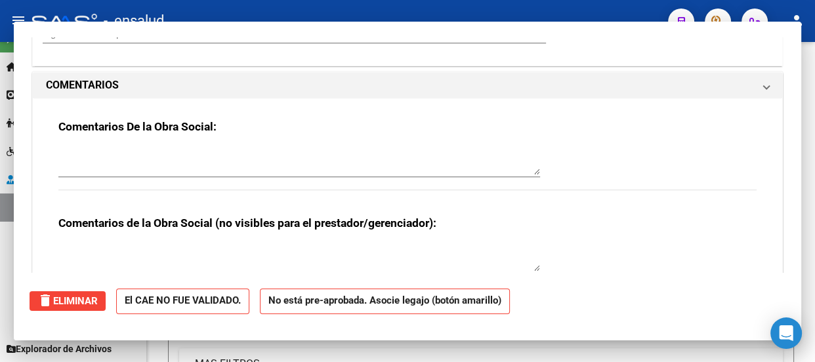
scroll to position [0, 0]
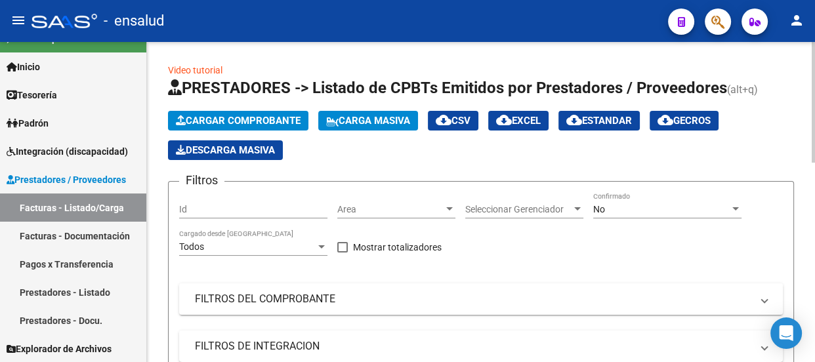
click at [814, 42] on div at bounding box center [813, 102] width 3 height 121
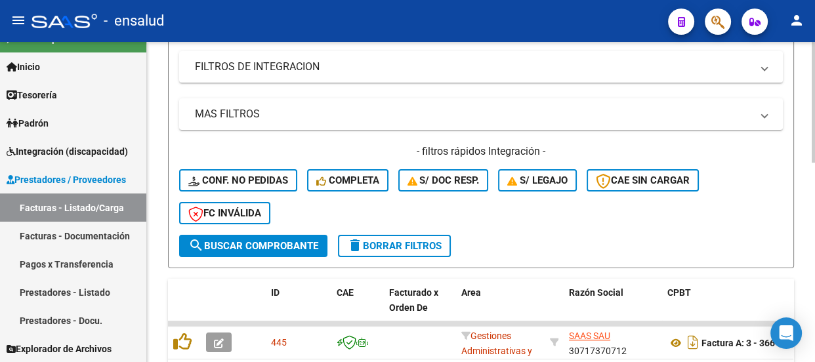
scroll to position [527, 0]
